Goal: Information Seeking & Learning: Learn about a topic

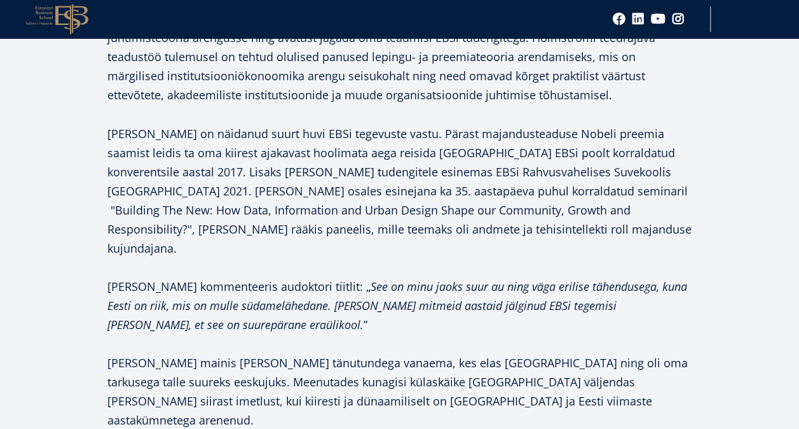
scroll to position [1094, 0]
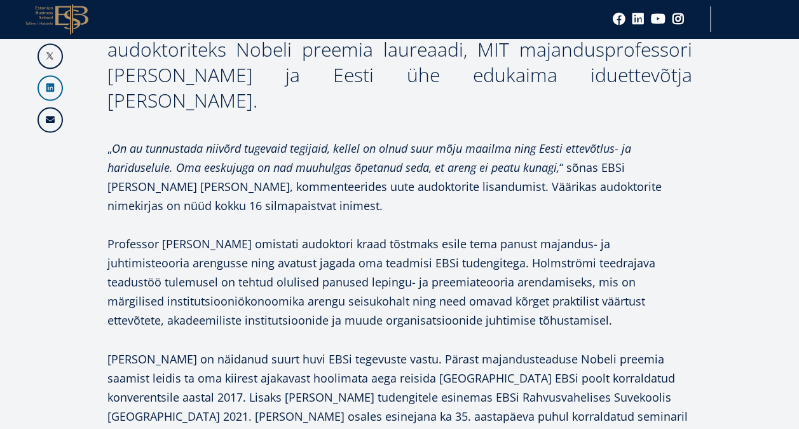
scroll to position [887, 0]
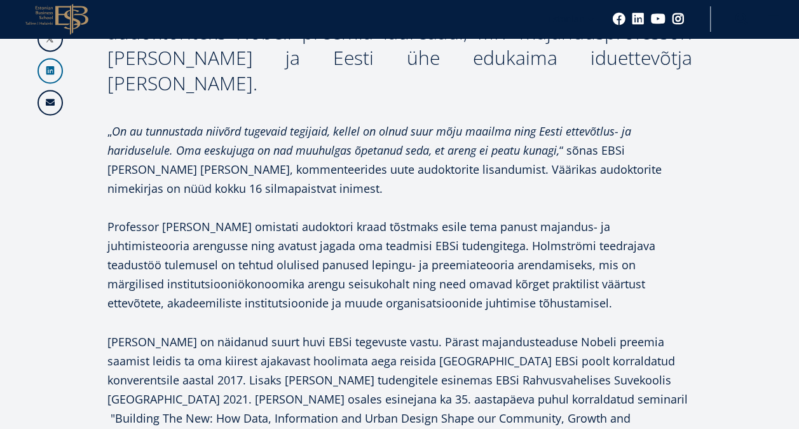
click at [396, 217] on p "Professor [PERSON_NAME] omistati audoktori kraad tõstmaks esile tema panust maj…" at bounding box center [399, 264] width 585 height 95
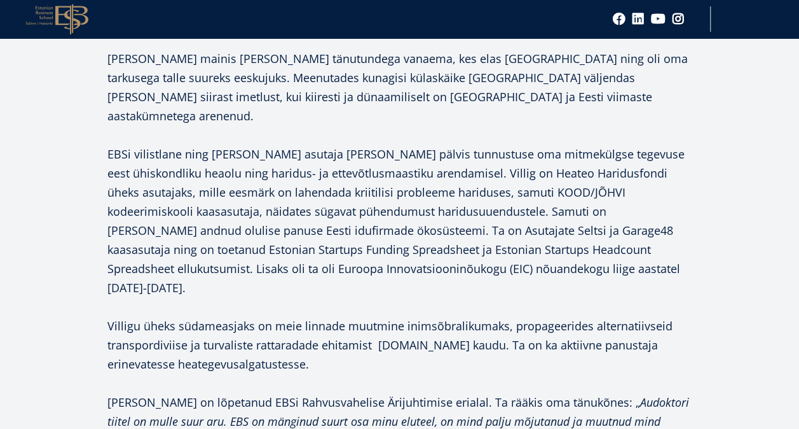
scroll to position [1158, 0]
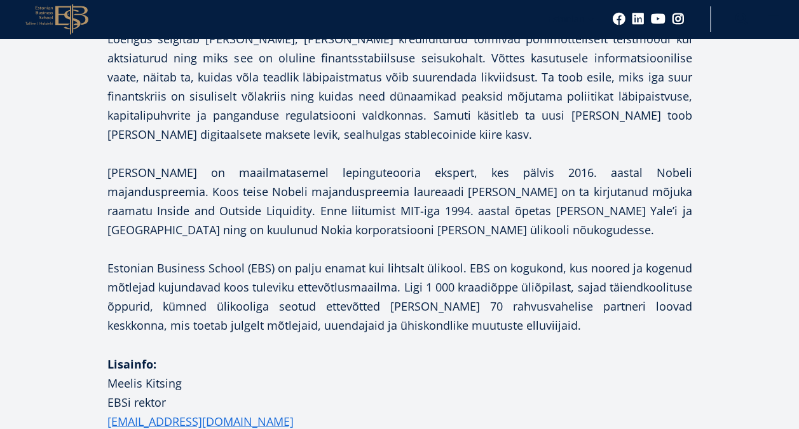
scroll to position [814, 0]
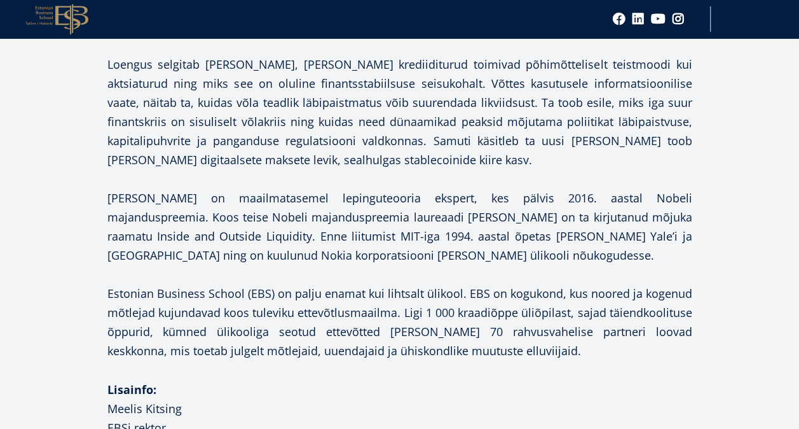
click at [480, 405] on p "Lisainfo: Meelis Kitsing EBSi rektor meelis.kitsing@ebs.ee Tel. +372 503 3667" at bounding box center [399, 426] width 585 height 95
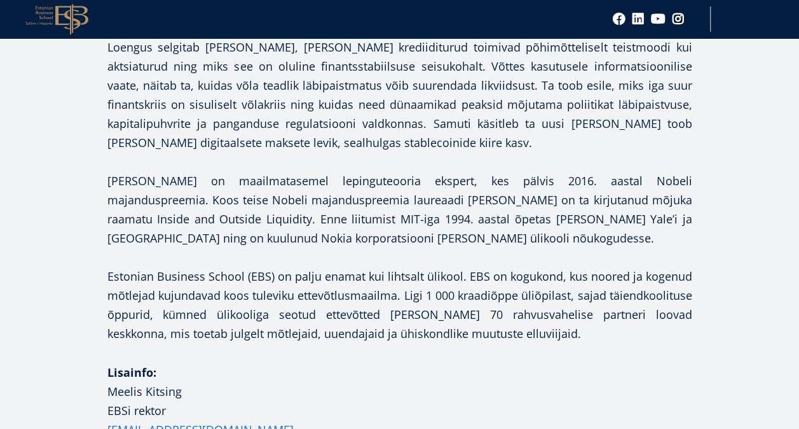
scroll to position [916, 0]
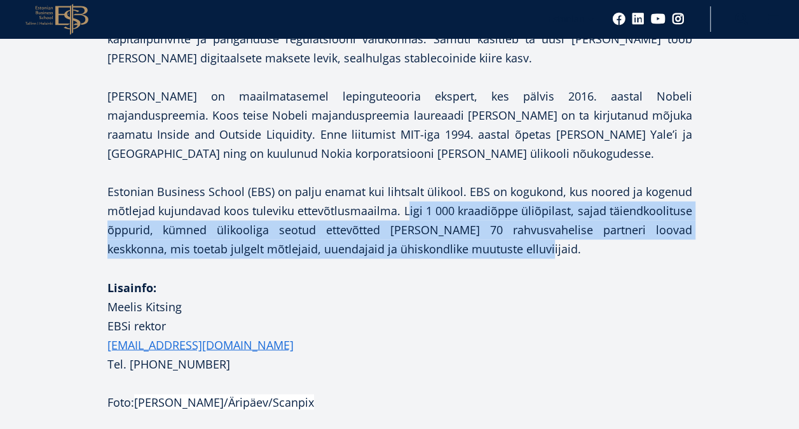
drag, startPoint x: 404, startPoint y: 211, endPoint x: 477, endPoint y: 254, distance: 84.4
click at [477, 254] on p "Estonian Business School (EBS) on palju enamat kui lihtsalt ülikool. EBS on kog…" at bounding box center [399, 220] width 585 height 76
click at [438, 239] on p "Estonian Business School (EBS) on palju enamat kui lihtsalt ülikool. EBS on kog…" at bounding box center [399, 220] width 585 height 76
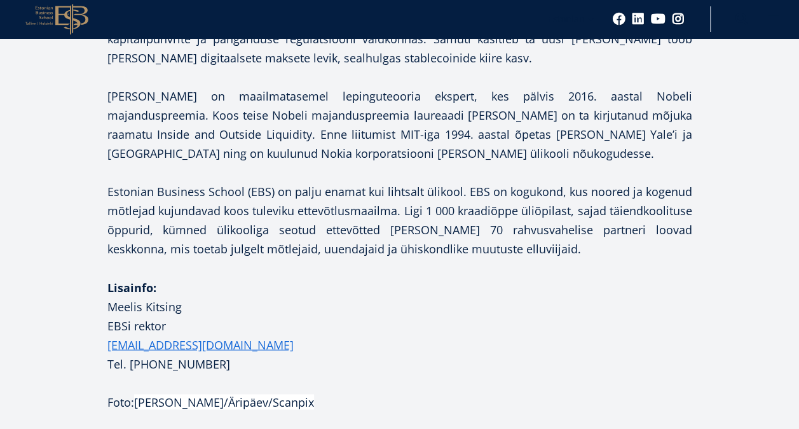
click at [427, 202] on p "Estonian Business School (EBS) on palju enamat kui lihtsalt ülikool. EBS on kog…" at bounding box center [399, 220] width 585 height 76
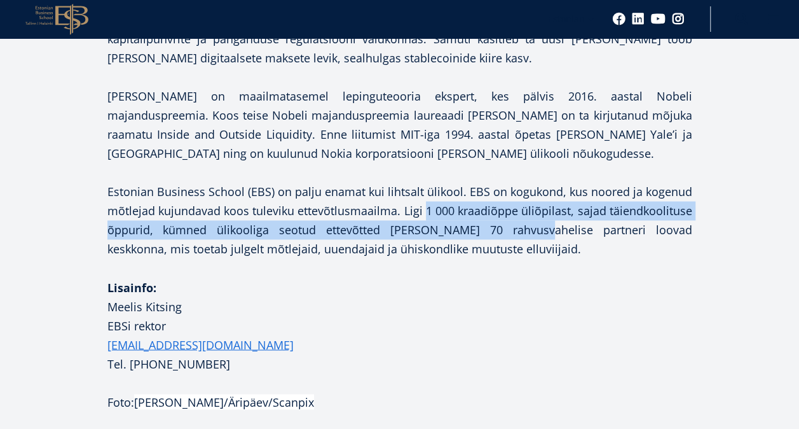
drag, startPoint x: 423, startPoint y: 205, endPoint x: 477, endPoint y: 234, distance: 61.5
click at [477, 234] on p "Estonian Business School (EBS) on palju enamat kui lihtsalt ülikool. EBS on kog…" at bounding box center [399, 220] width 585 height 76
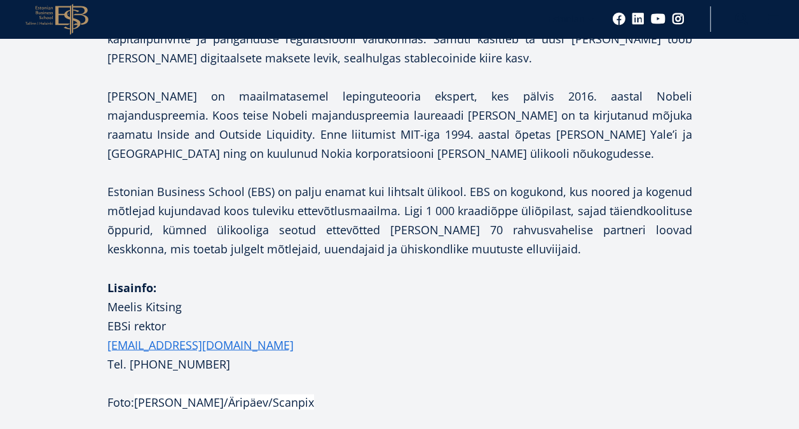
drag, startPoint x: 477, startPoint y: 234, endPoint x: 489, endPoint y: 273, distance: 40.6
click at [489, 273] on p at bounding box center [399, 267] width 585 height 19
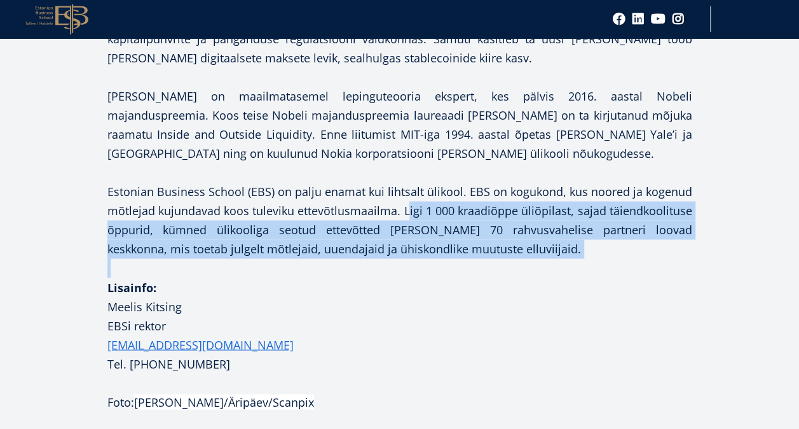
drag, startPoint x: 406, startPoint y: 211, endPoint x: 454, endPoint y: 259, distance: 68.4
click at [454, 259] on div "Loengus selgitab professor Holmström, miks krediiditurud toimivad põhimõttelise…" at bounding box center [399, 182] width 585 height 458
drag, startPoint x: 454, startPoint y: 259, endPoint x: 446, endPoint y: 252, distance: 10.4
copy div "Ligi 1 000 kraadiõppe üliõpilast, sajad täiendkoolituse õppurid, kümned ülikool…"
